Goal: Task Accomplishment & Management: Manage account settings

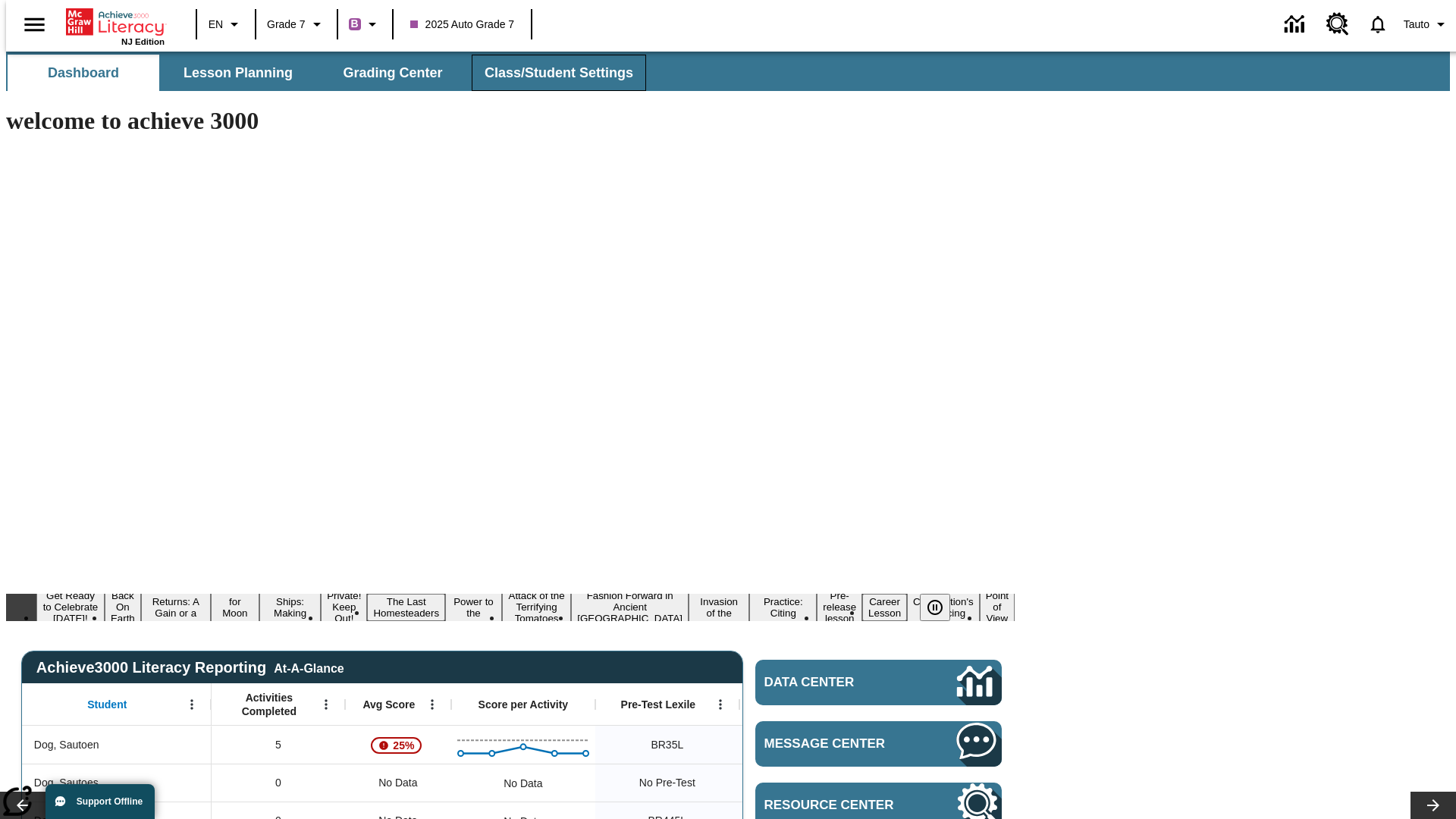
click at [550, 73] on span "Class/Student Settings" at bounding box center [558, 72] width 149 height 17
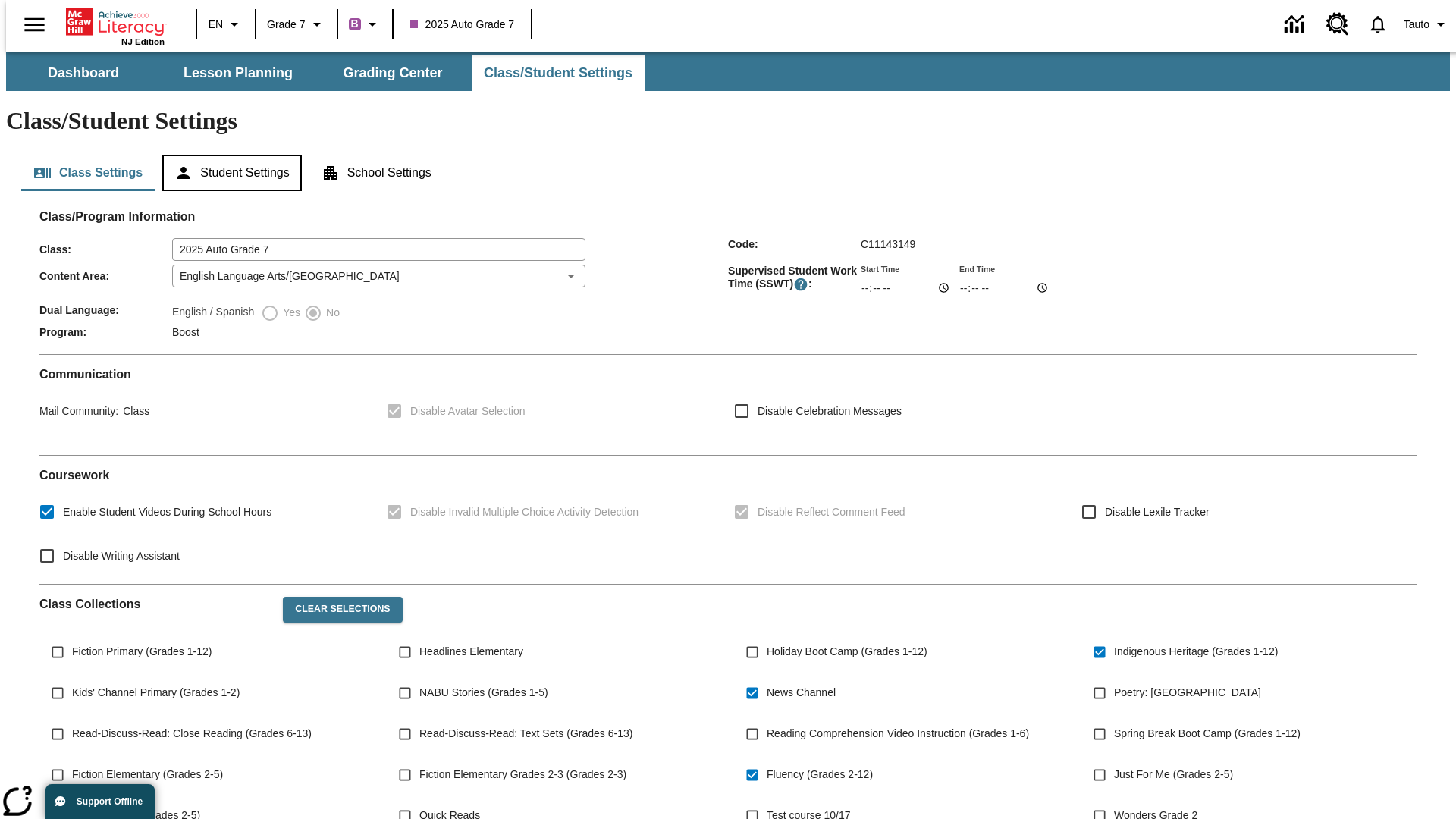
click at [228, 155] on button "Student Settings" at bounding box center [231, 173] width 139 height 37
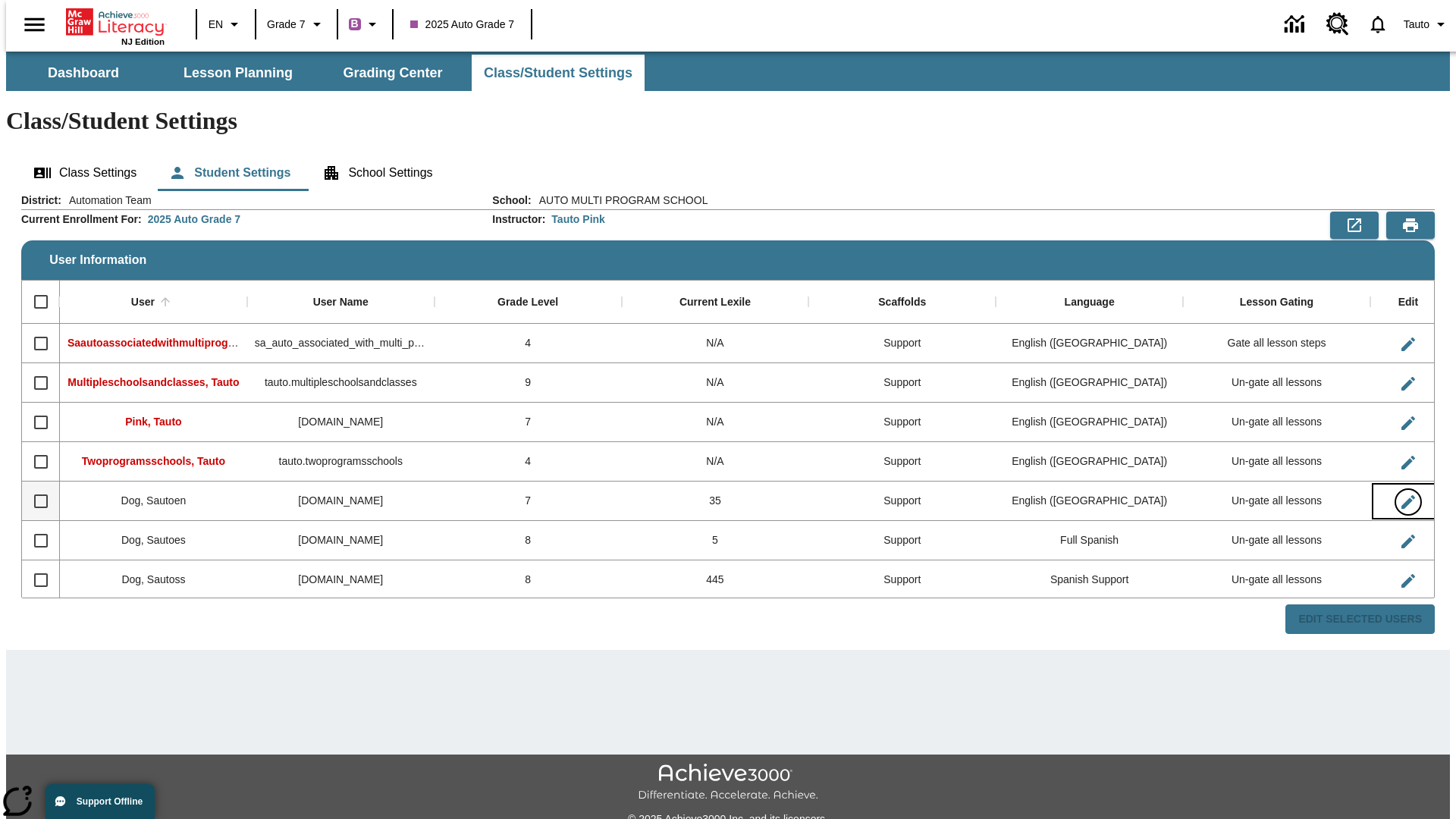
click at [1401, 495] on icon "Edit User" at bounding box center [1407, 502] width 14 height 14
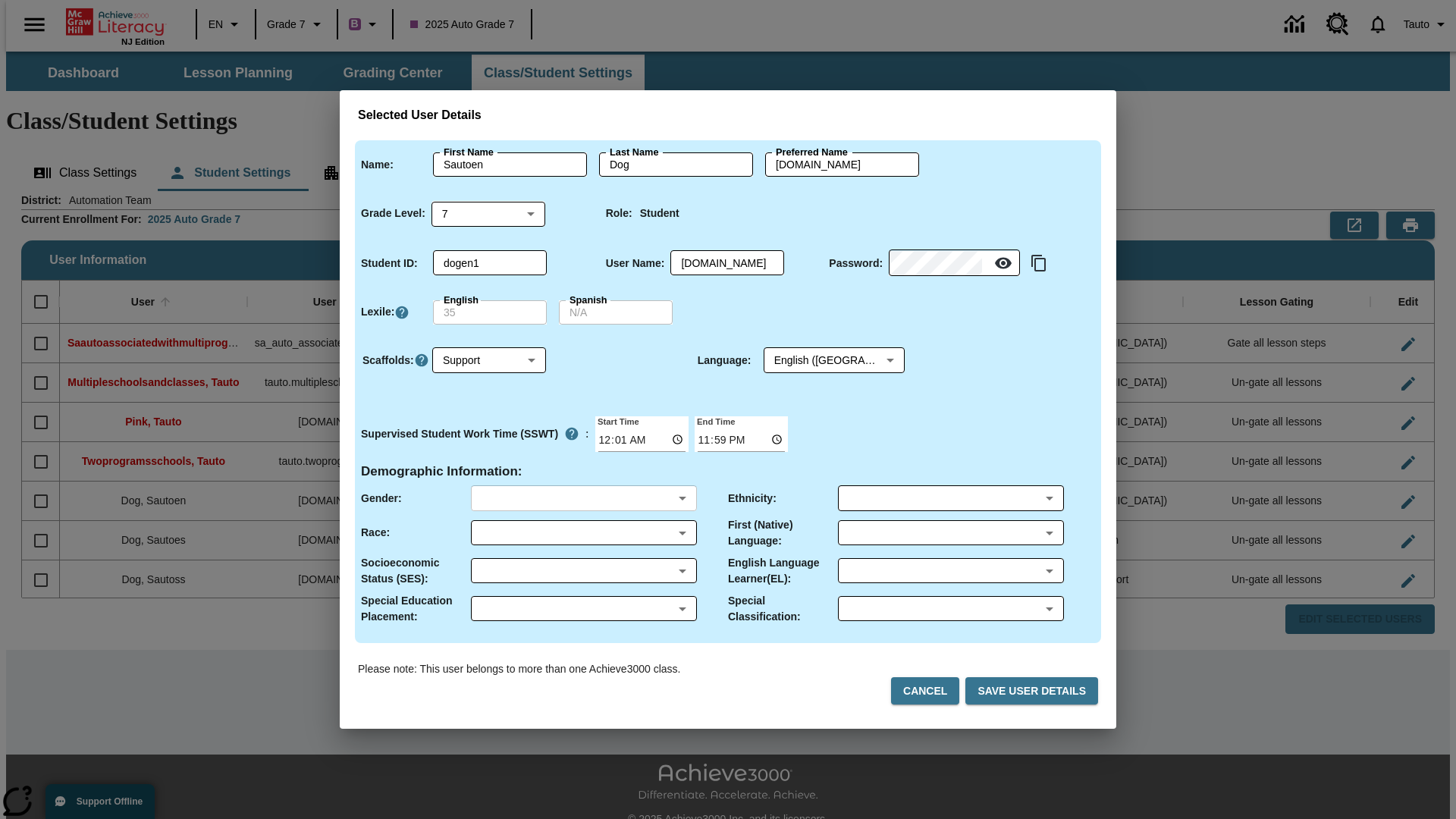
click at [583, 498] on body "Skip to main content NJ Edition EN Grade 7 B 2025 Auto Grade 7 0 Tauto Dashboar…" at bounding box center [727, 452] width 1444 height 801
click at [583, 532] on body "Skip to main content NJ Edition EN Grade 7 B 2025 Auto Grade 7 0 Tauto Dashboar…" at bounding box center [727, 452] width 1444 height 801
click at [583, 571] on body "Skip to main content NJ Edition EN Grade 7 B 2025 Auto Grade 7 0 Tauto Dashboar…" at bounding box center [727, 452] width 1444 height 801
click at [583, 608] on body "Skip to main content NJ Edition EN Grade 7 B 2025 Auto Grade 7 0 Tauto Dashboar…" at bounding box center [727, 452] width 1444 height 801
click at [950, 498] on body "Skip to main content NJ Edition EN Grade 7 B 2025 Auto Grade 7 0 Tauto Dashboar…" at bounding box center [727, 452] width 1444 height 801
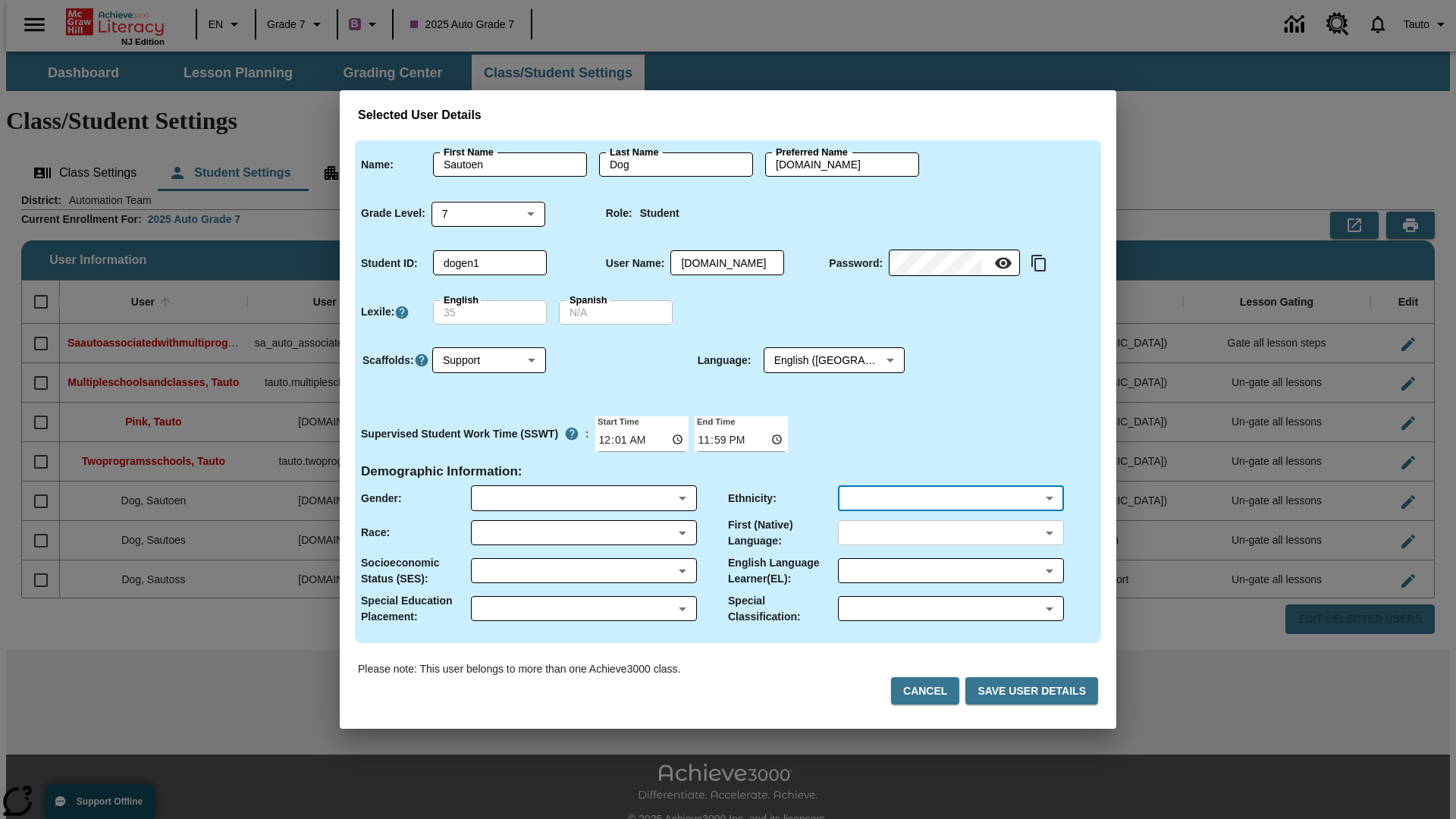
click at [950, 532] on body "Skip to main content NJ Edition EN Grade 7 B 2025 Auto Grade 7 0 Tauto Dashboar…" at bounding box center [727, 452] width 1444 height 801
click at [950, 571] on body "Skip to main content NJ Edition EN Grade 7 B 2025 Auto Grade 7 0 Tauto Dashboar…" at bounding box center [727, 452] width 1444 height 801
click at [950, 608] on body "Skip to main content NJ Edition EN Grade 7 B 2025 Auto Grade 7 0 Tauto Dashboar…" at bounding box center [727, 452] width 1444 height 801
